Goal: Obtain resource: Obtain resource

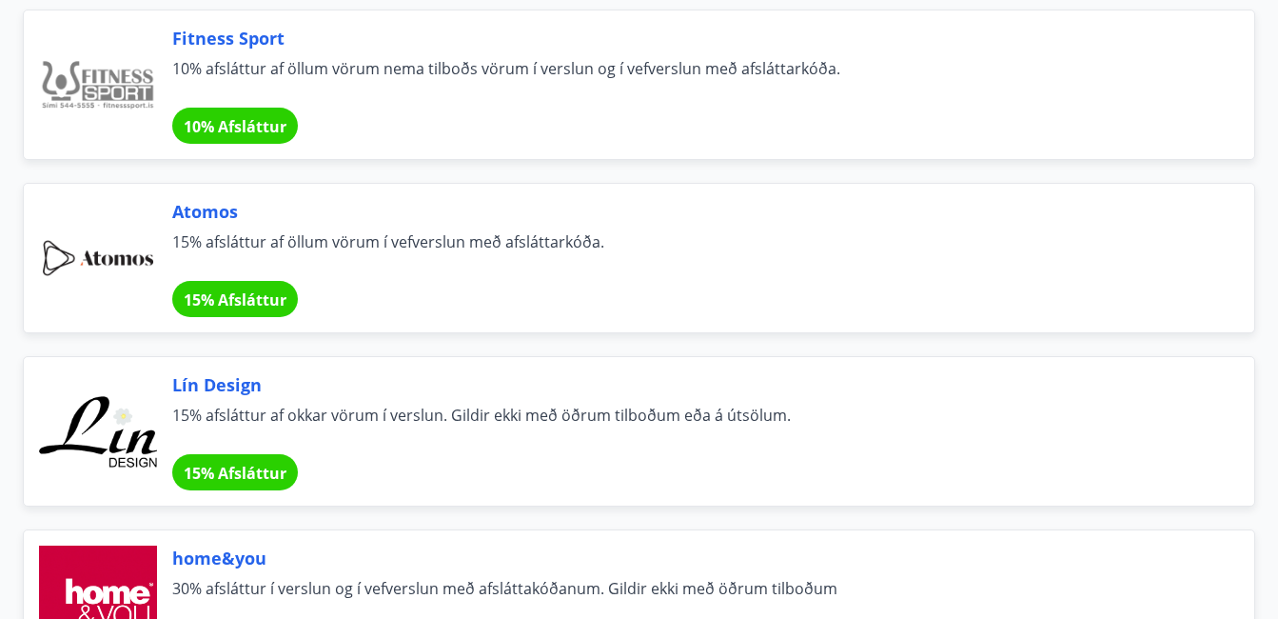
scroll to position [1142, 0]
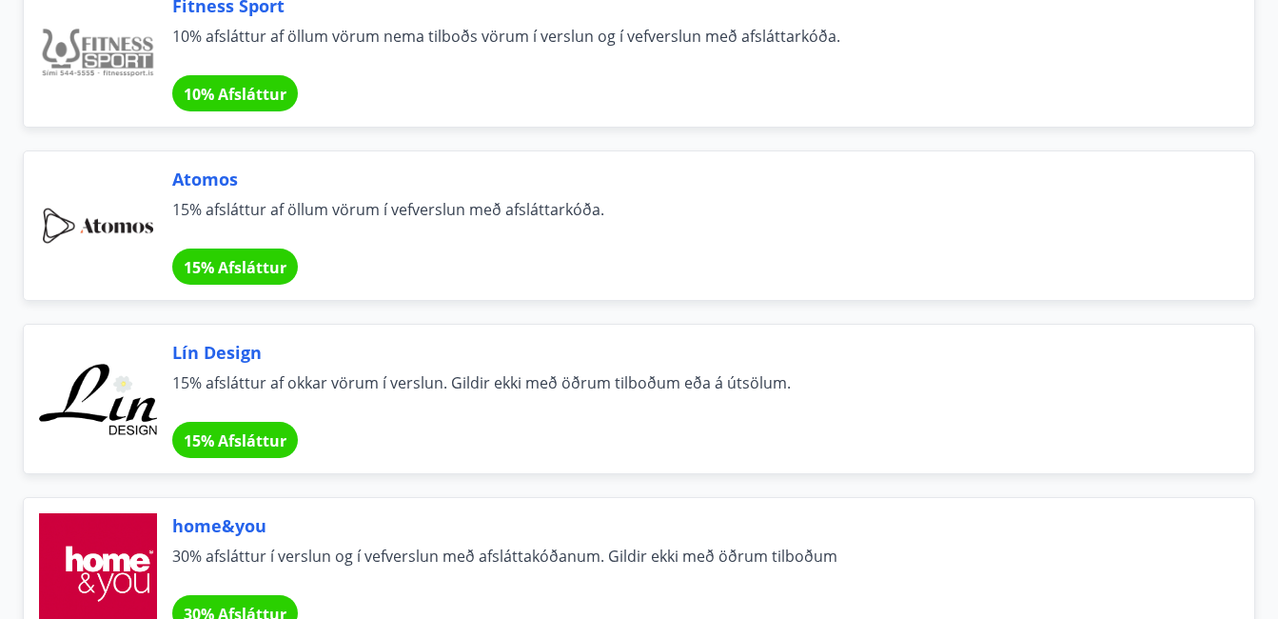
click at [209, 177] on span "Atomos" at bounding box center [690, 179] width 1036 height 25
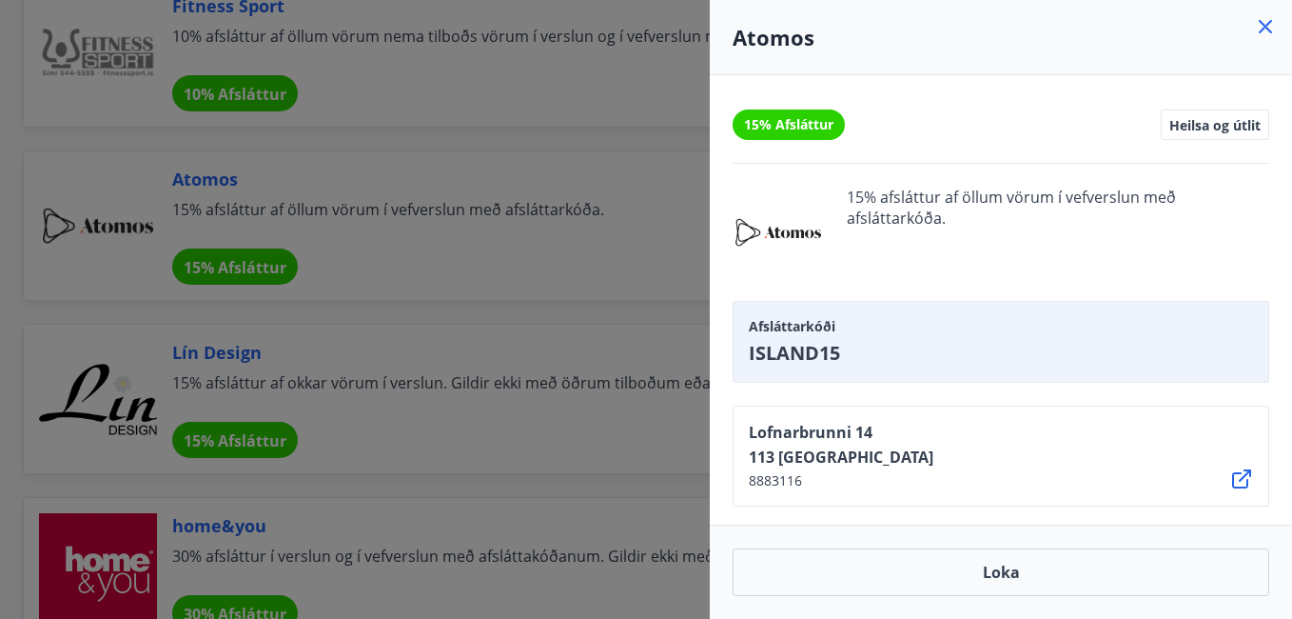
click at [1245, 482] on icon at bounding box center [1242, 478] width 23 height 23
click at [681, 79] on div at bounding box center [646, 309] width 1292 height 619
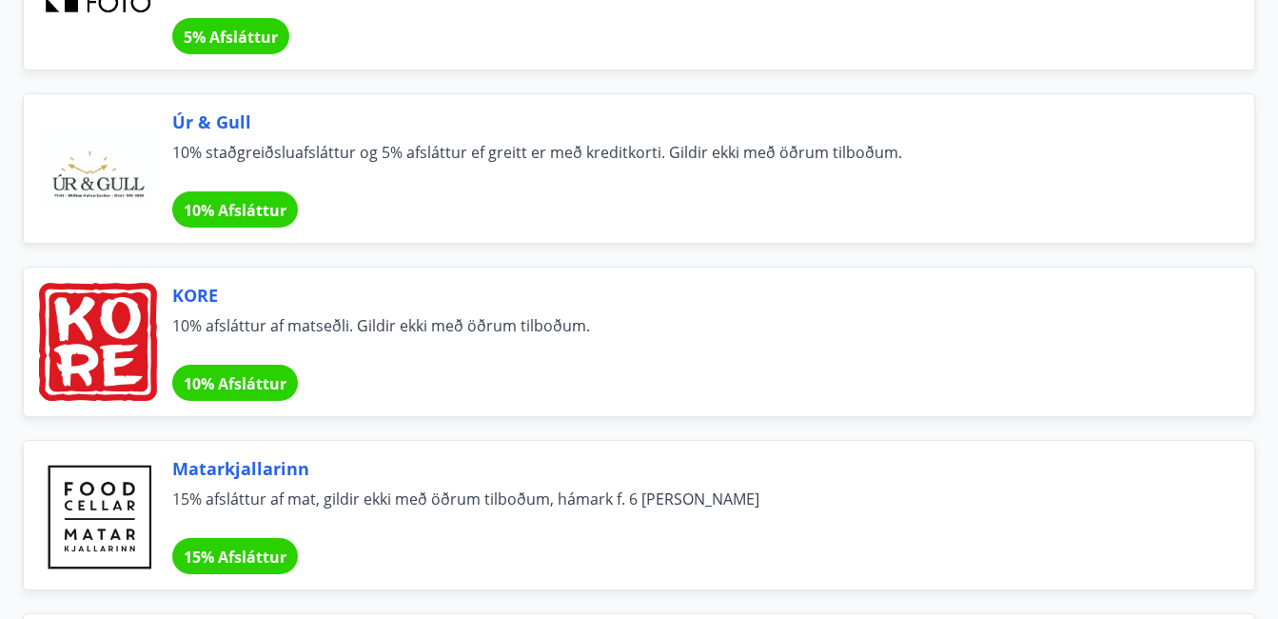
scroll to position [2760, 0]
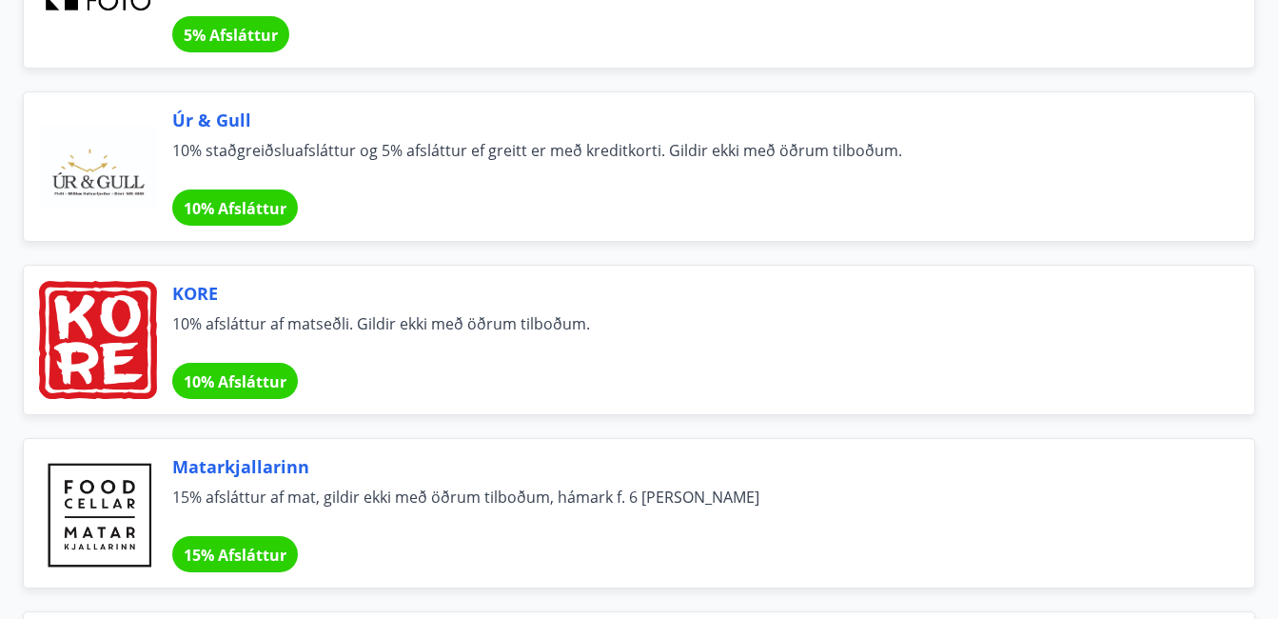
click at [190, 292] on span "KORE" at bounding box center [690, 293] width 1036 height 25
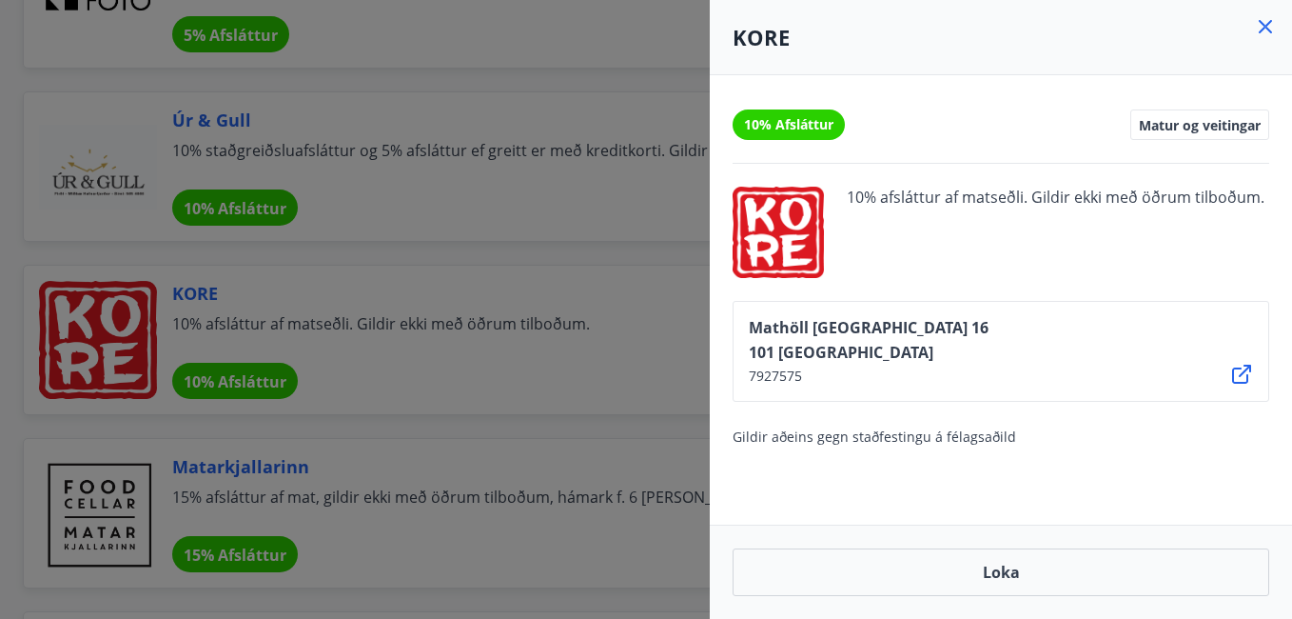
click at [503, 386] on div at bounding box center [646, 309] width 1292 height 619
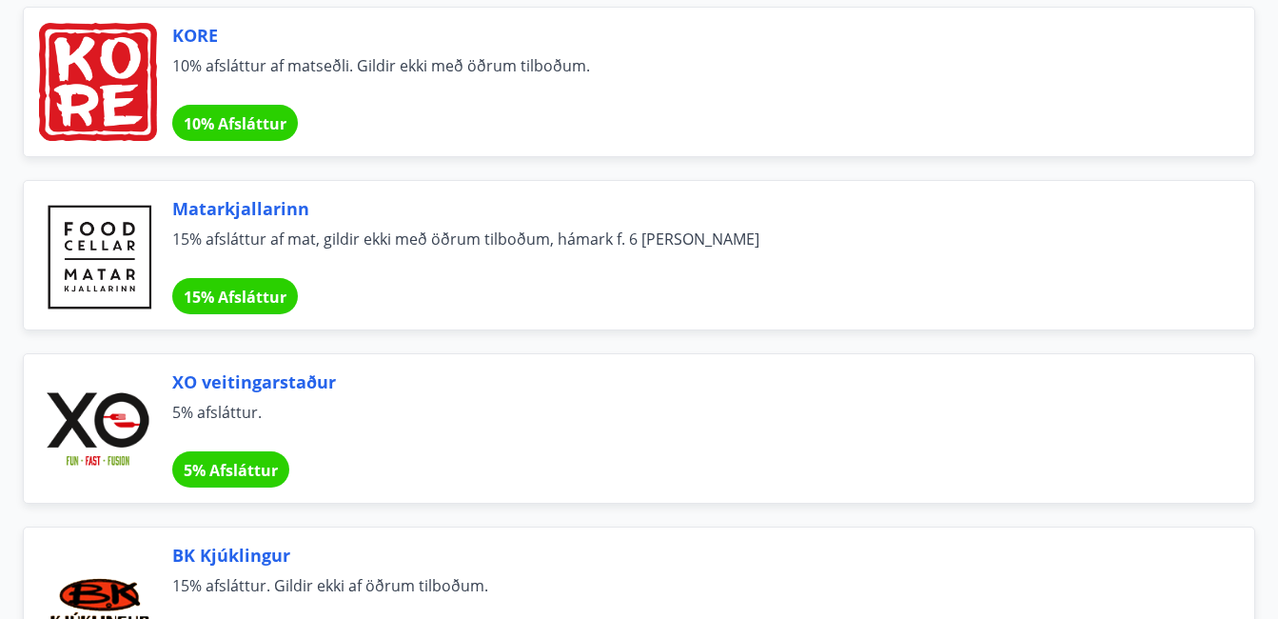
scroll to position [3141, 0]
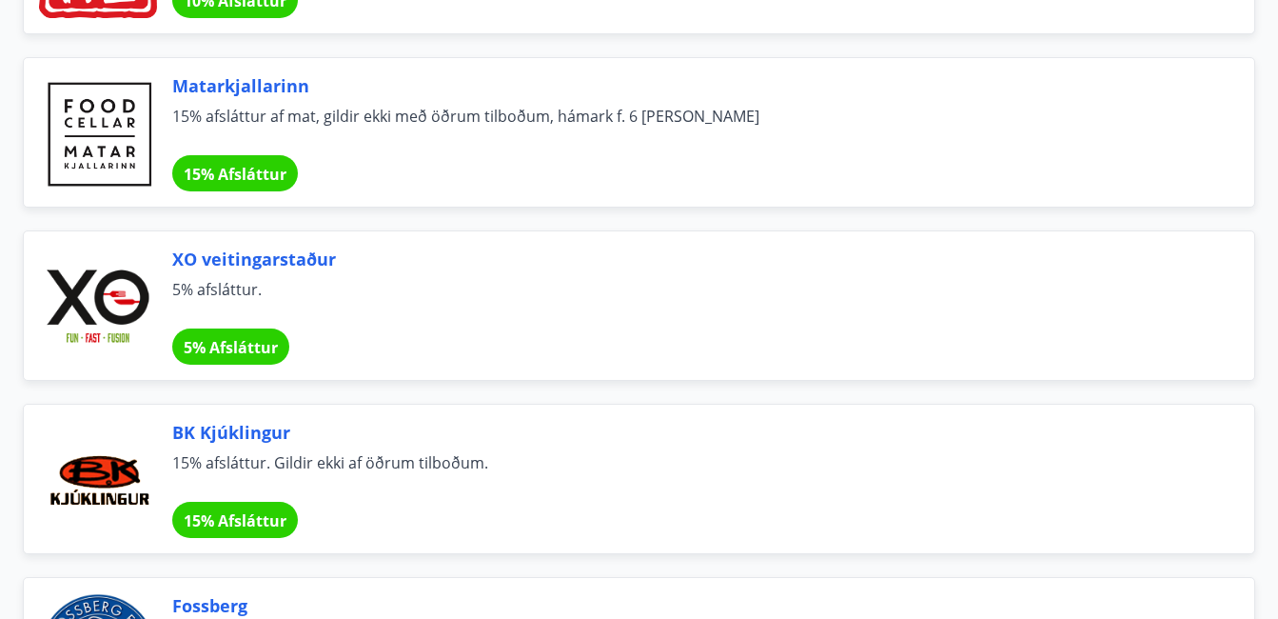
click at [227, 340] on span "5% Afsláttur" at bounding box center [231, 347] width 94 height 21
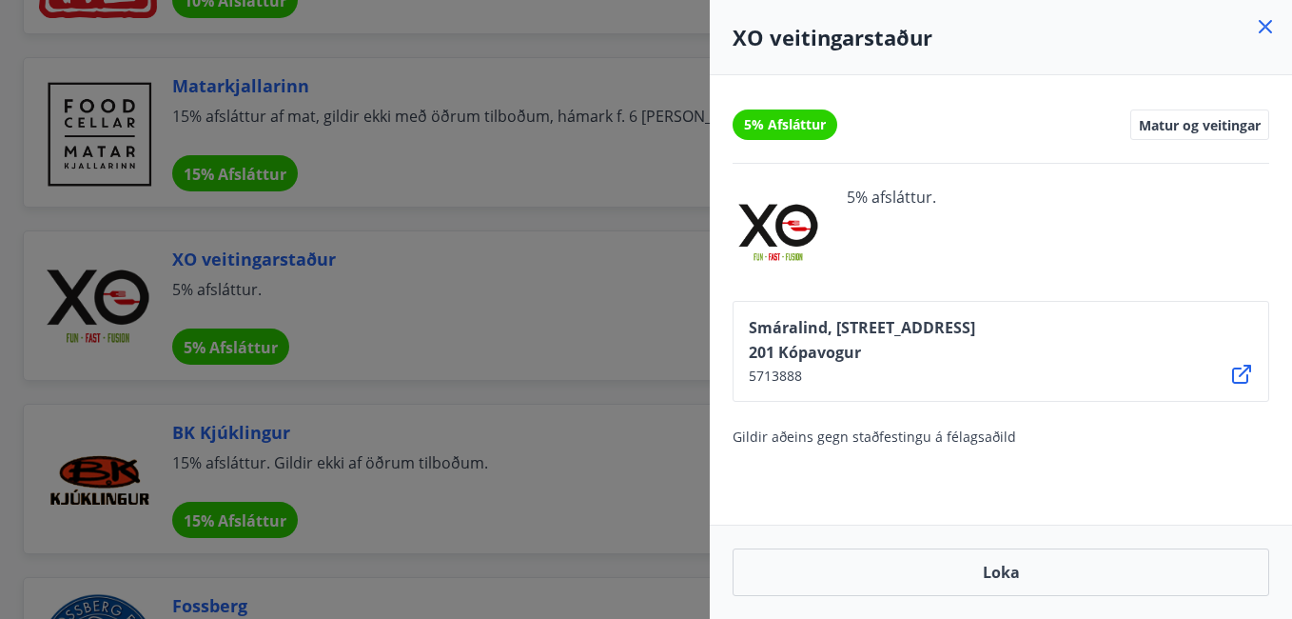
click at [652, 197] on div at bounding box center [646, 309] width 1292 height 619
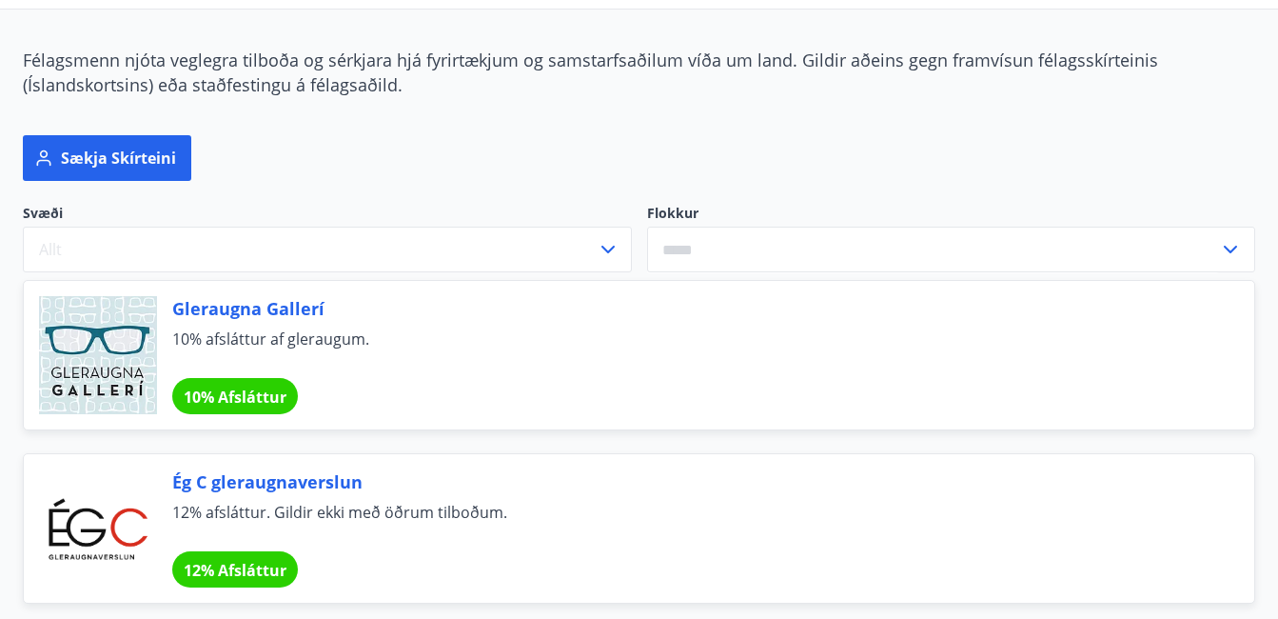
scroll to position [0, 0]
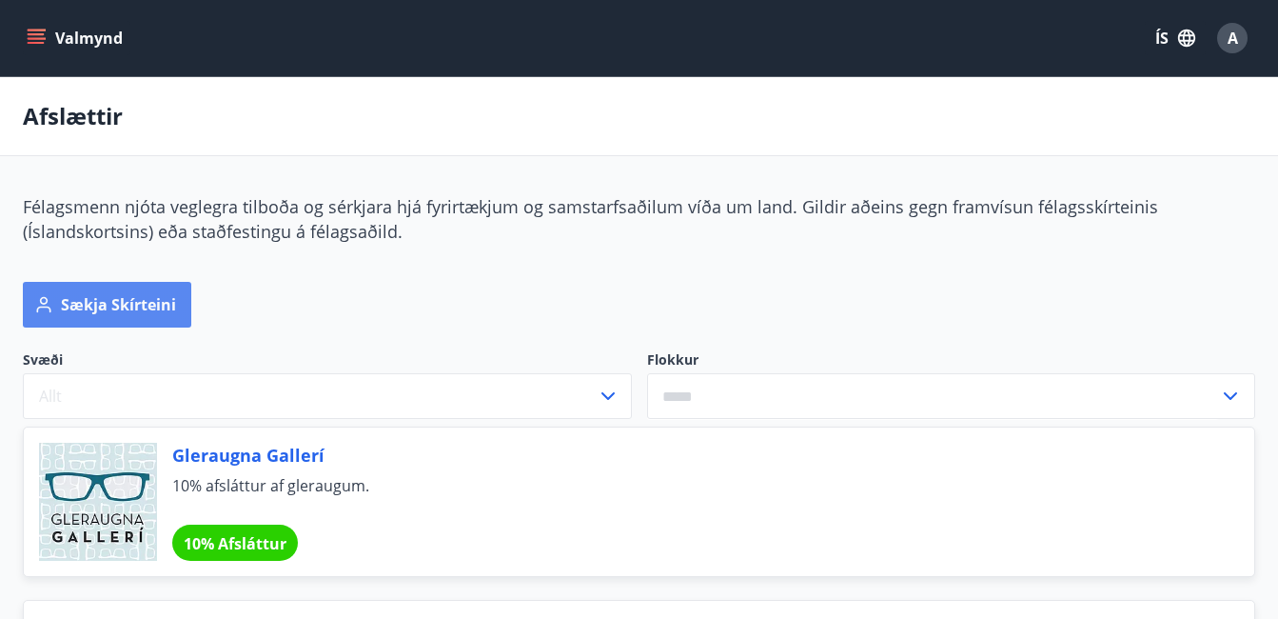
click at [136, 300] on button "Sækja skírteini" at bounding box center [107, 305] width 168 height 46
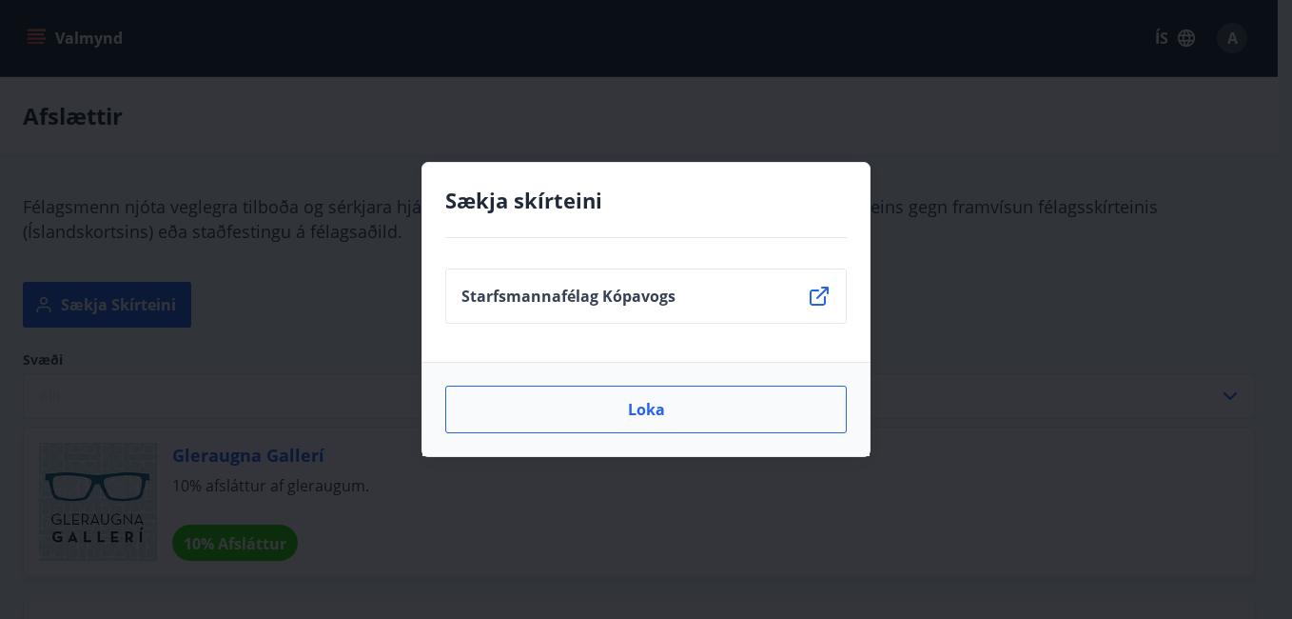
click at [652, 416] on button "Loka" at bounding box center [646, 409] width 402 height 48
